Goal: Check status: Check status

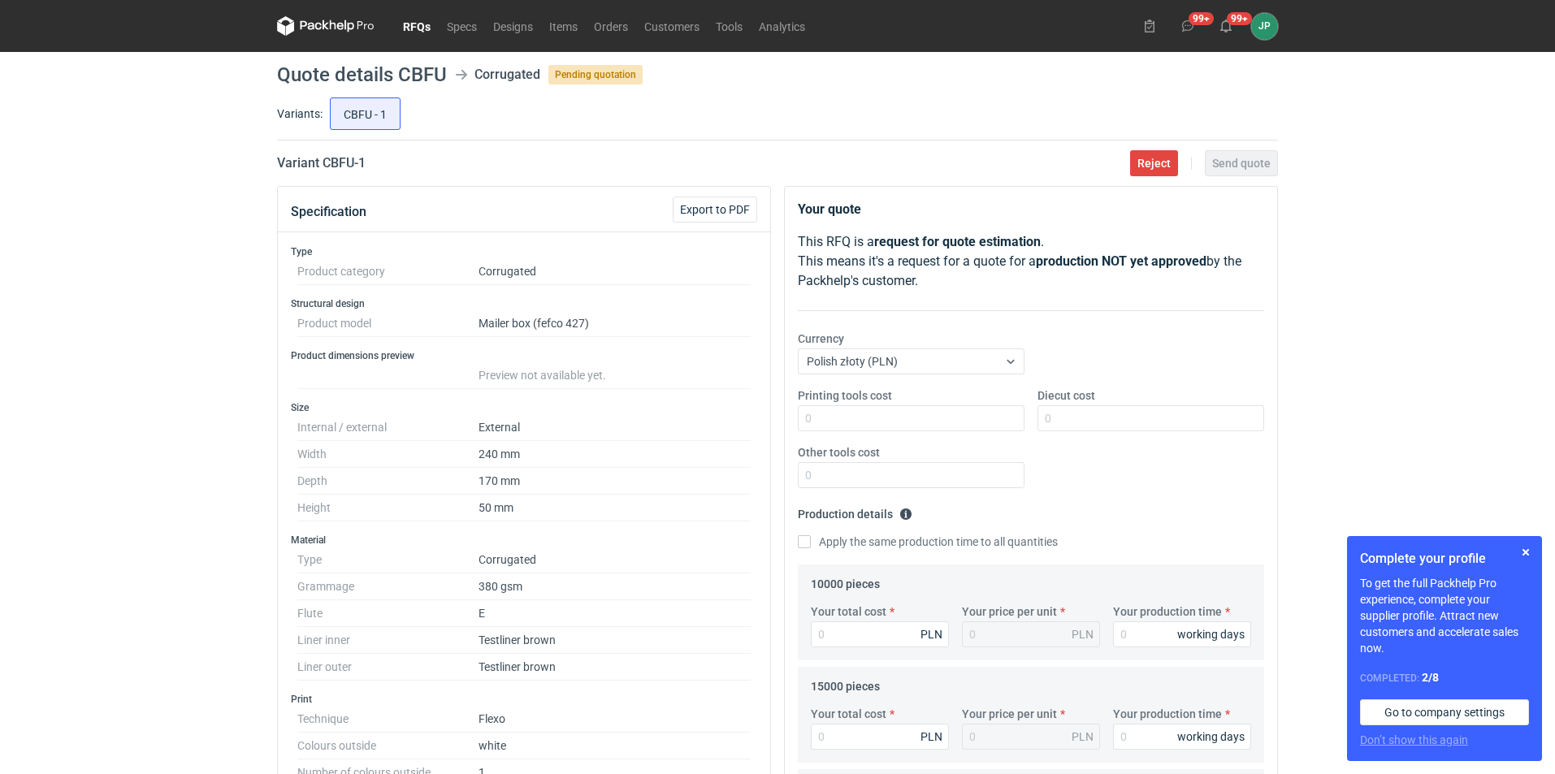
click at [429, 27] on link "RFQs" at bounding box center [417, 26] width 44 height 20
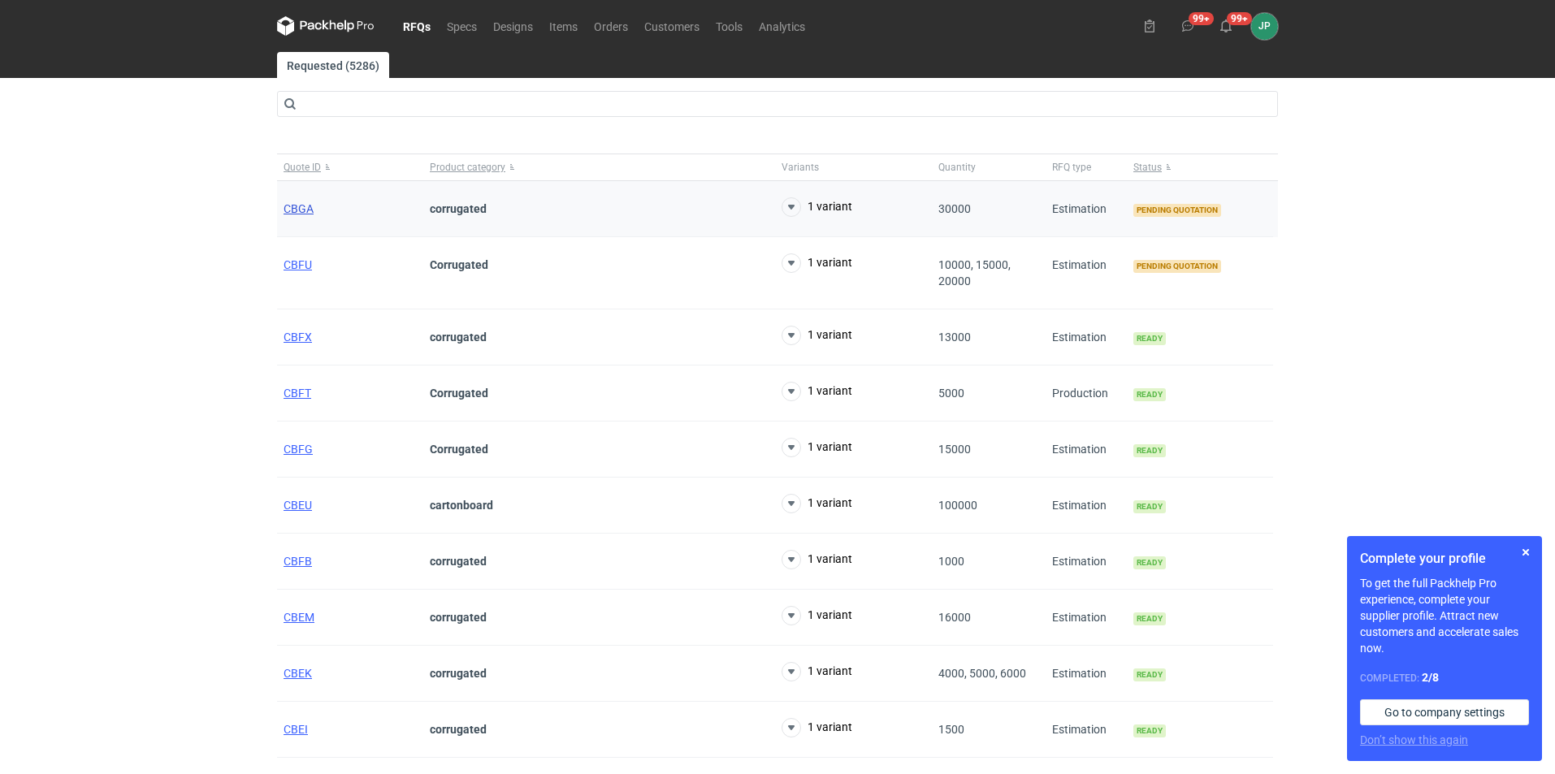
click at [300, 208] on span "CBGA" at bounding box center [299, 208] width 30 height 13
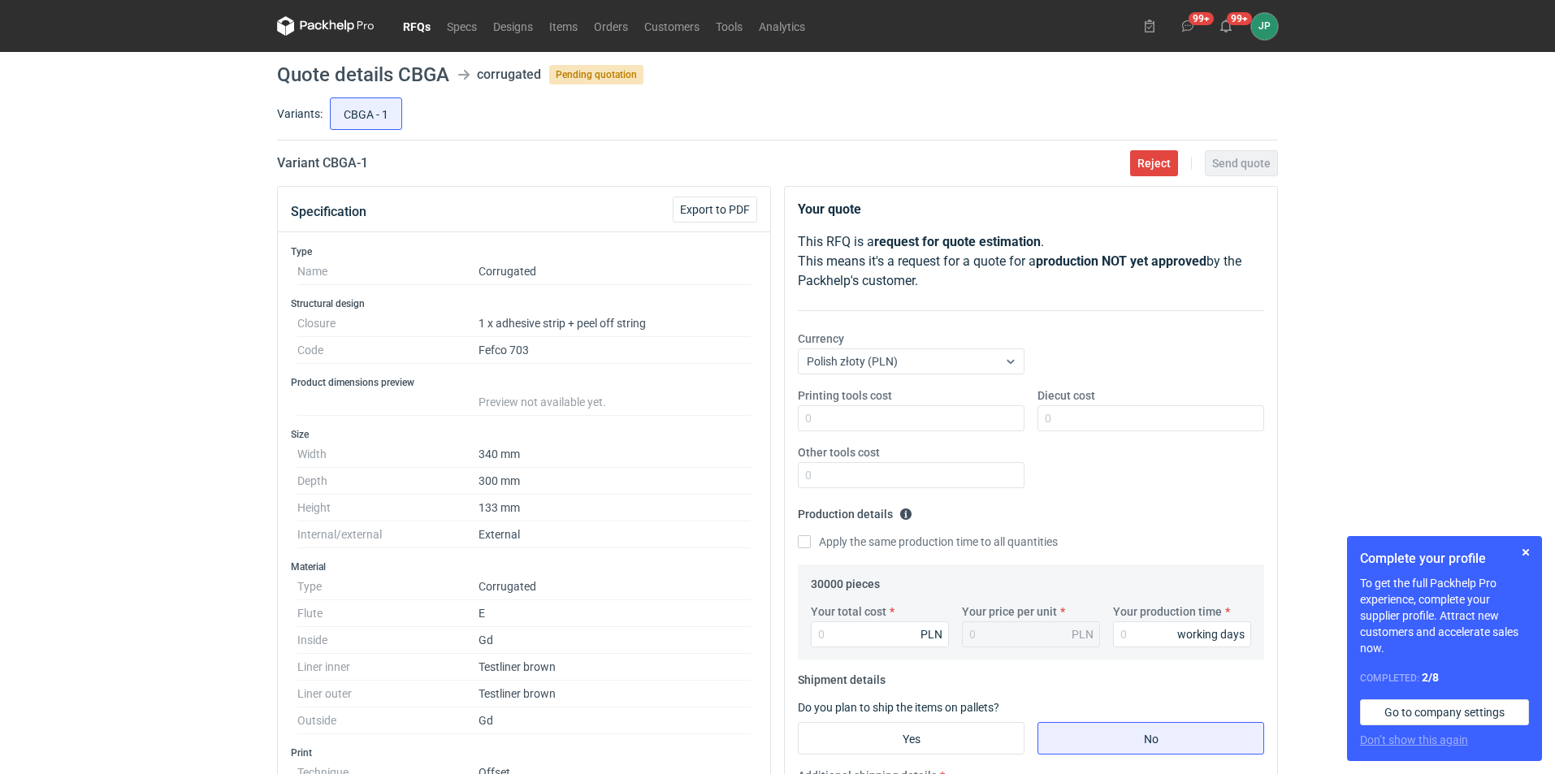
click at [89, 349] on div "RFQs Specs Designs Items Orders Customers Tools Analytics 99+ 99+ JP [PERSON_NA…" at bounding box center [777, 387] width 1555 height 774
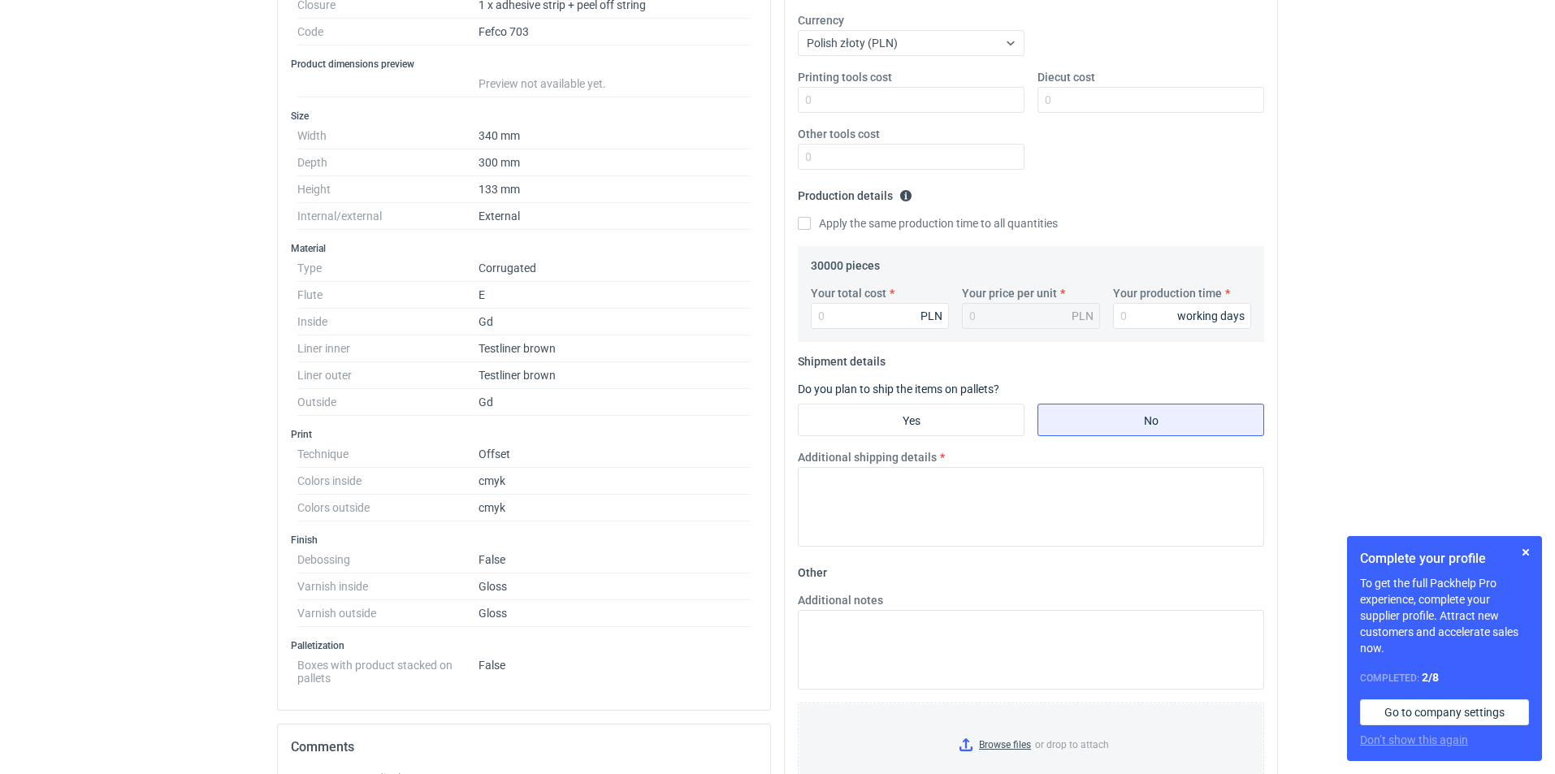
scroll to position [406, 0]
